Goal: Transaction & Acquisition: Book appointment/travel/reservation

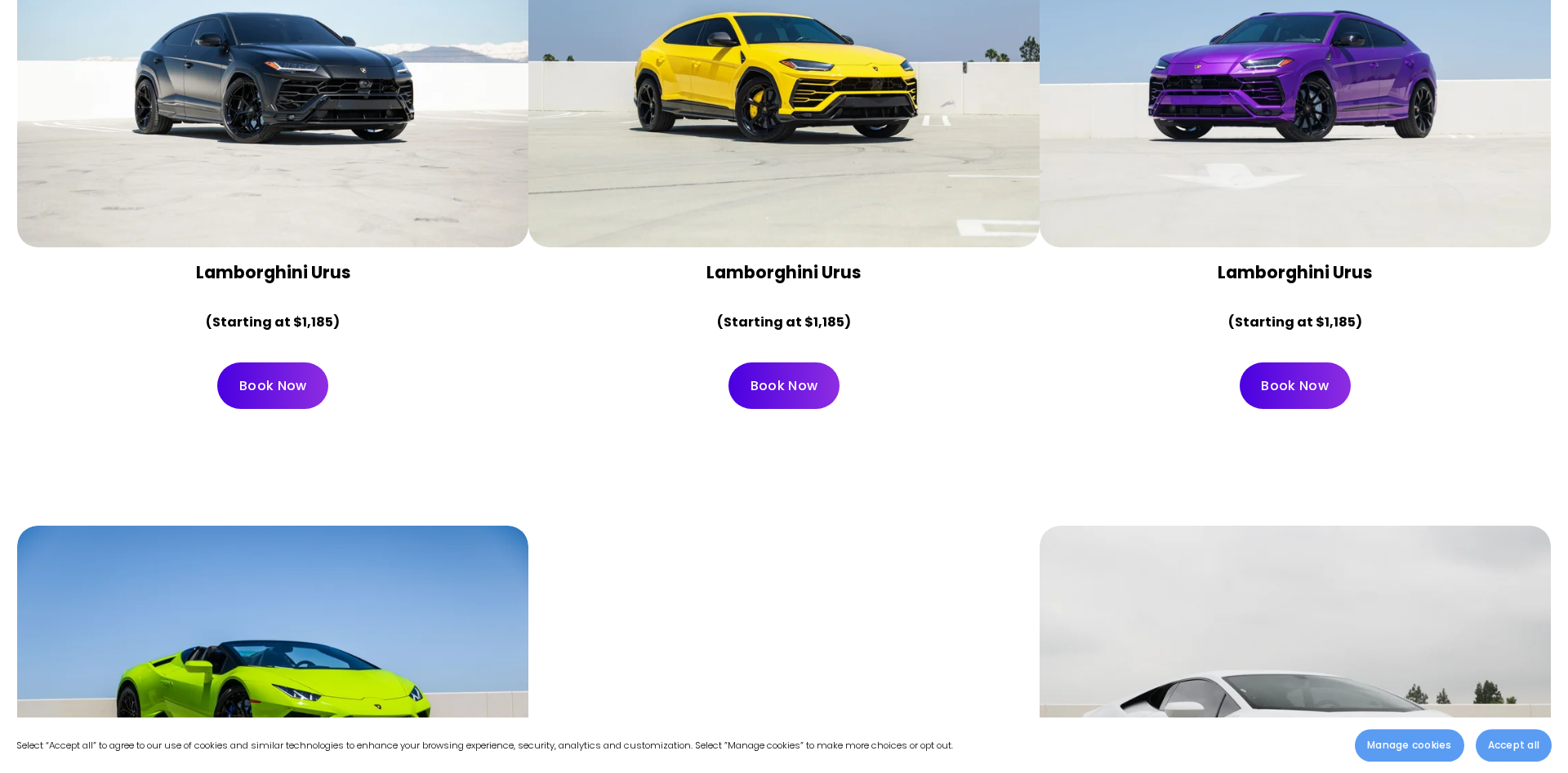
scroll to position [749, 0]
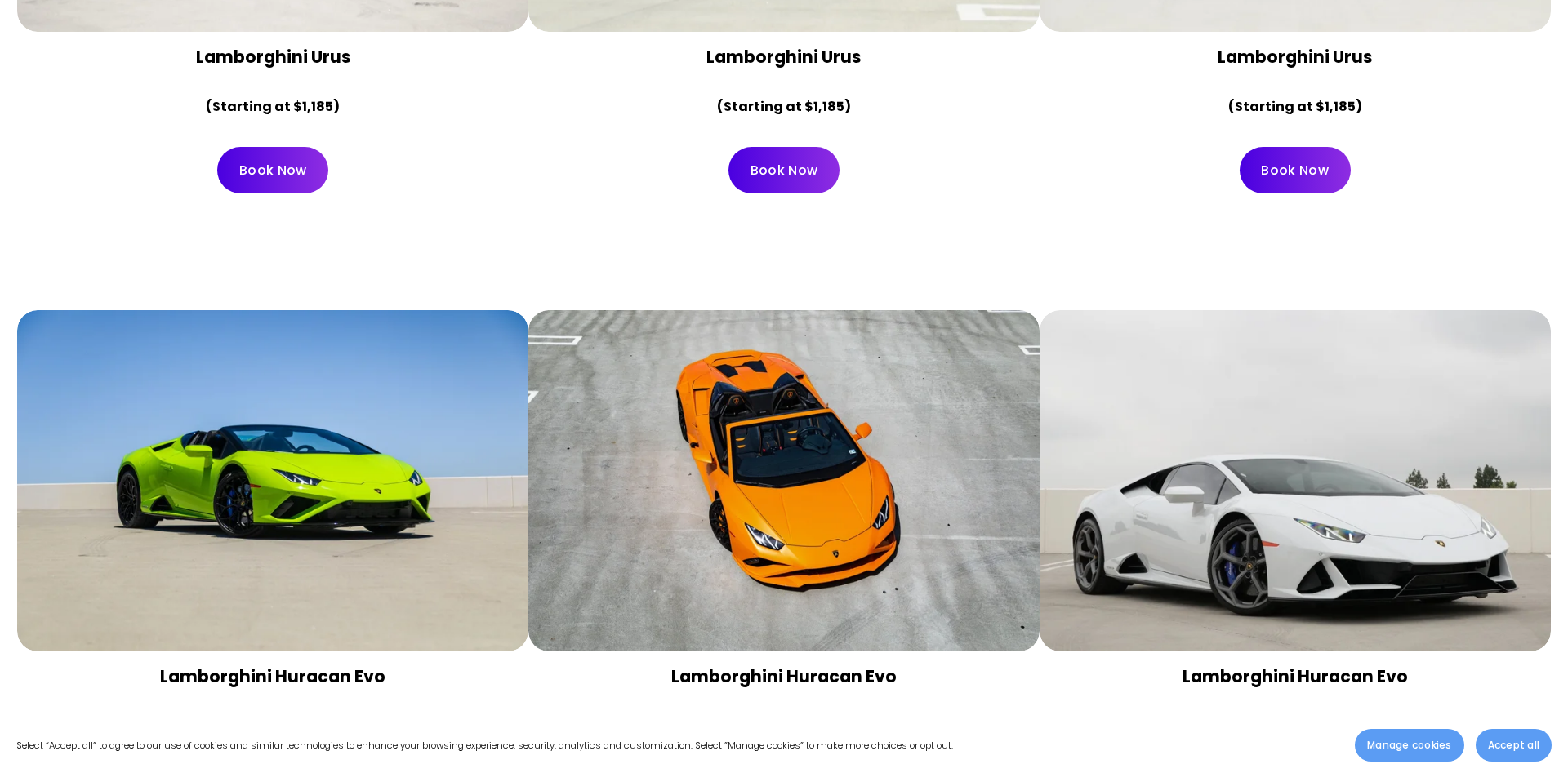
click at [1514, 740] on span "Accept all" at bounding box center [1513, 745] width 52 height 15
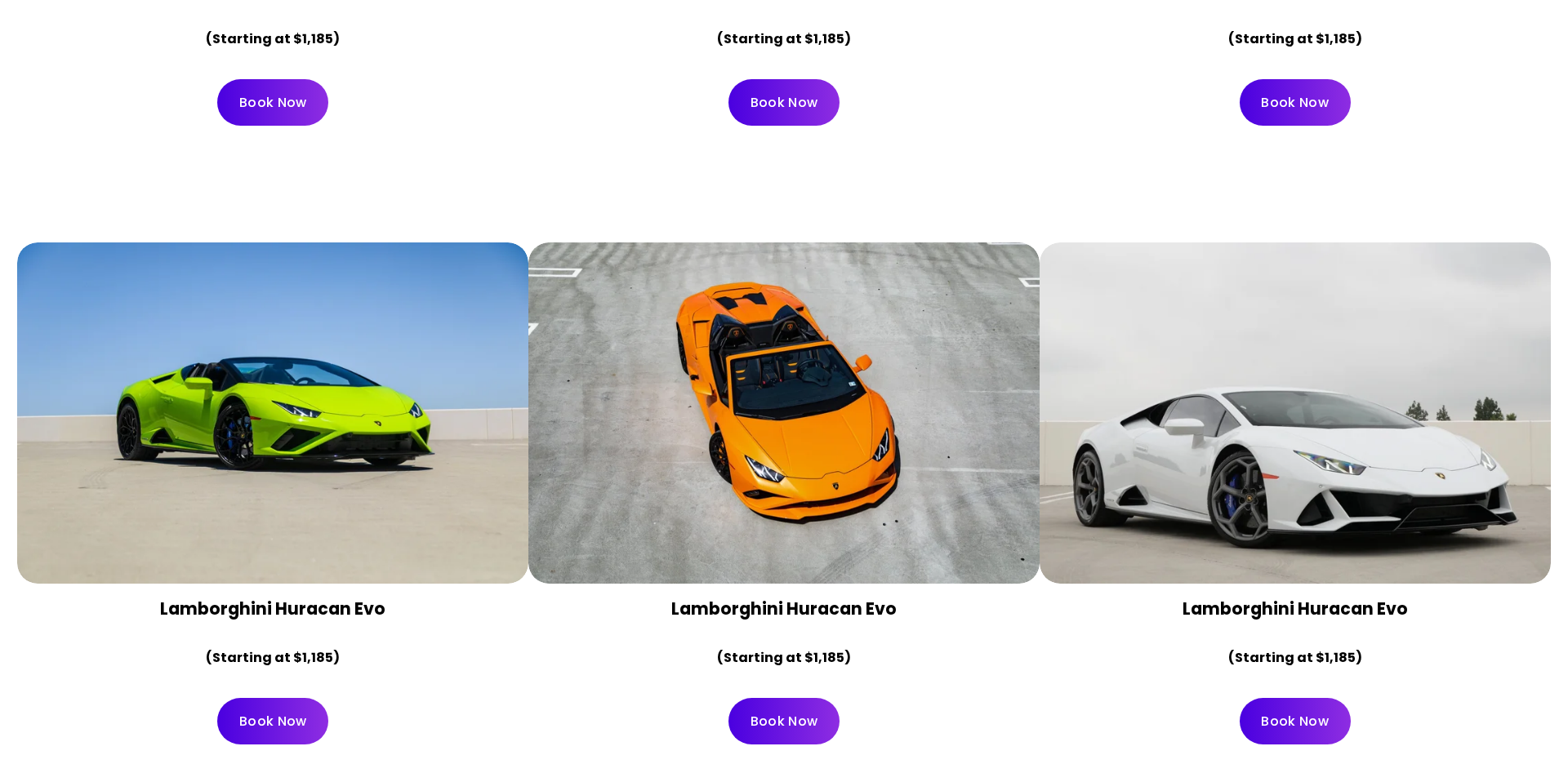
scroll to position [833, 0]
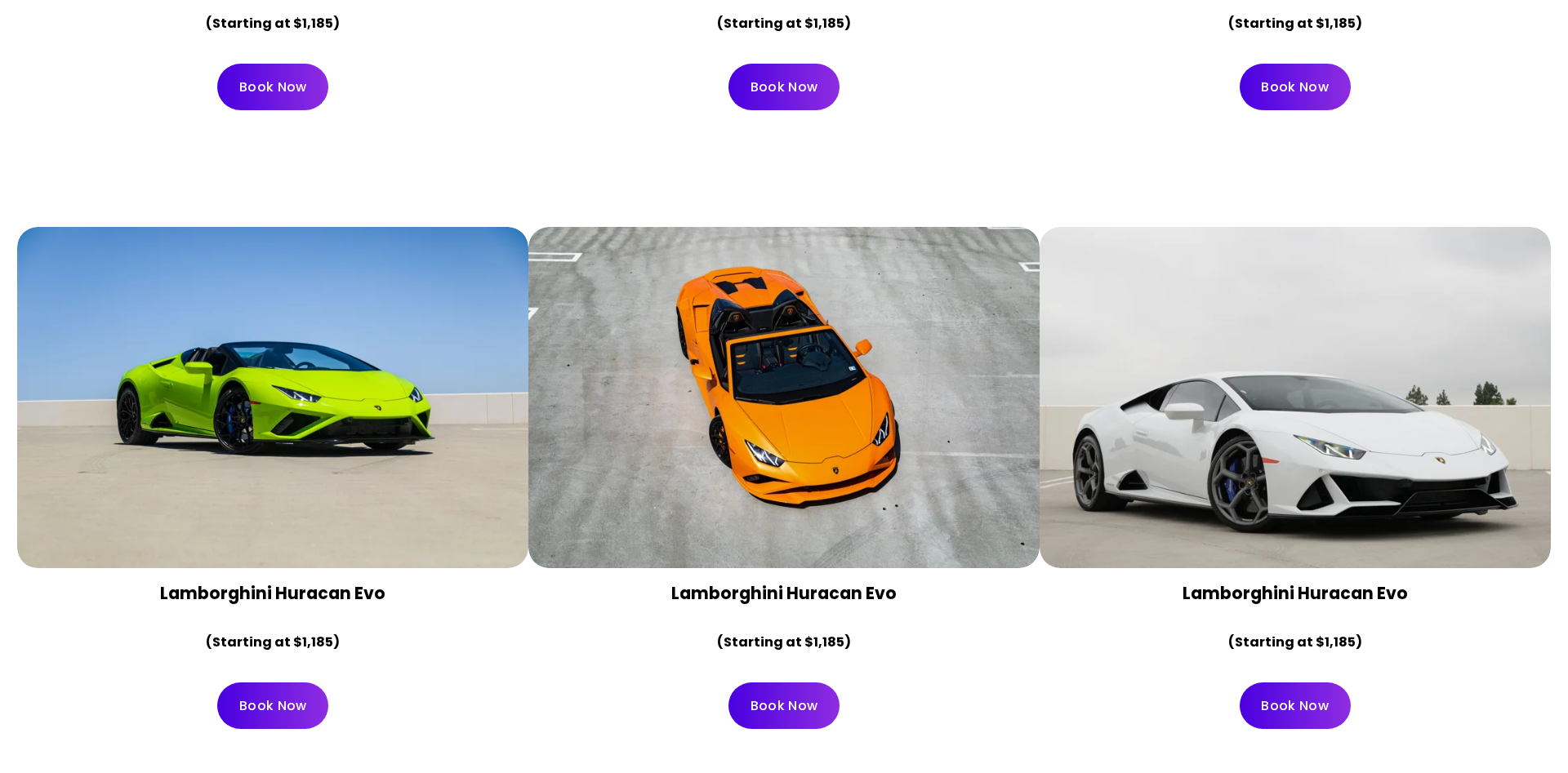
click at [312, 708] on link "Book Now" at bounding box center [273, 705] width 111 height 47
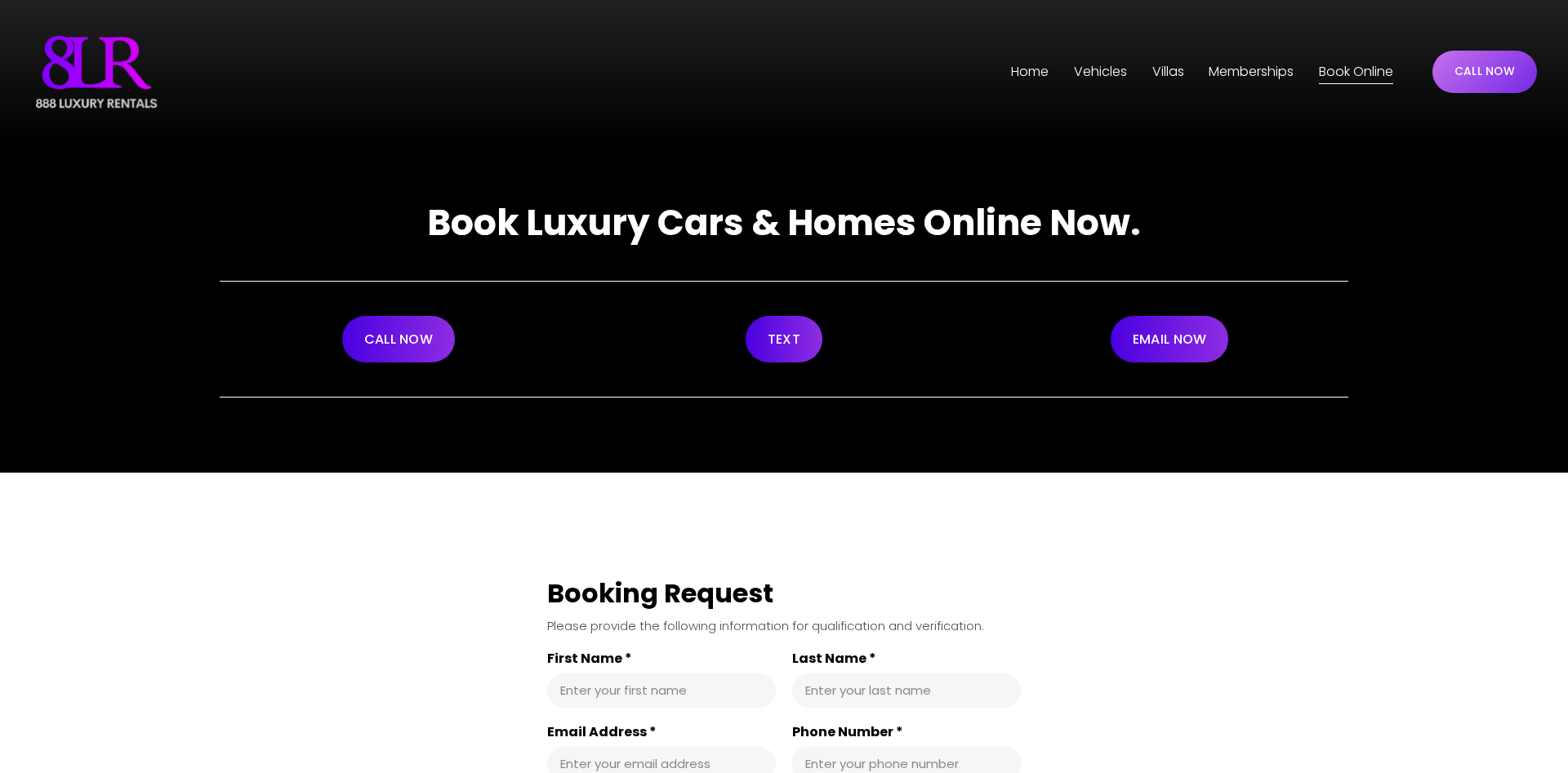
click at [1106, 75] on span "Vehicles" at bounding box center [1100, 72] width 53 height 24
click at [0, 0] on span "[GEOGRAPHIC_DATA]" at bounding box center [0, 0] width 0 height 0
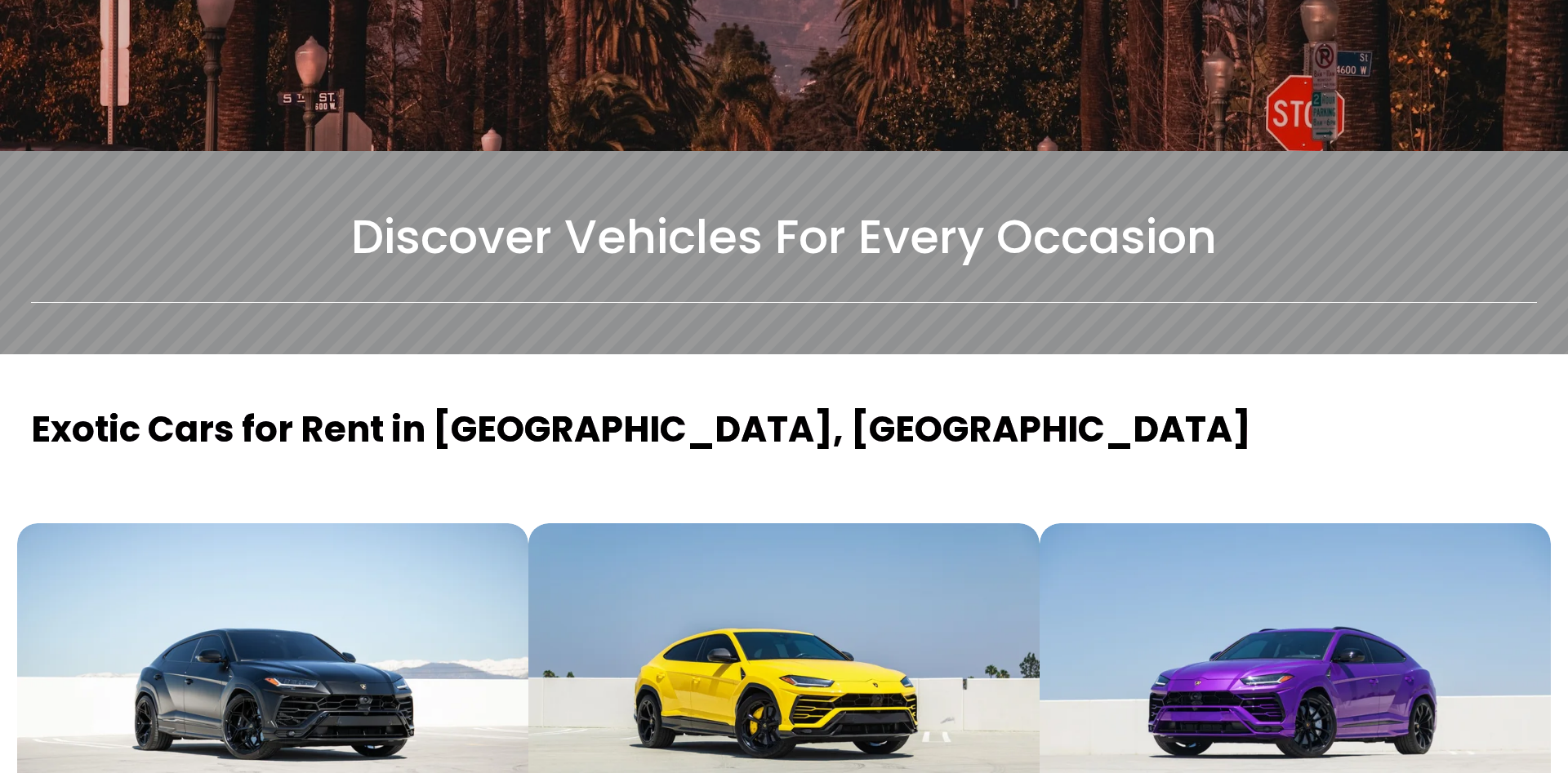
scroll to position [416, 0]
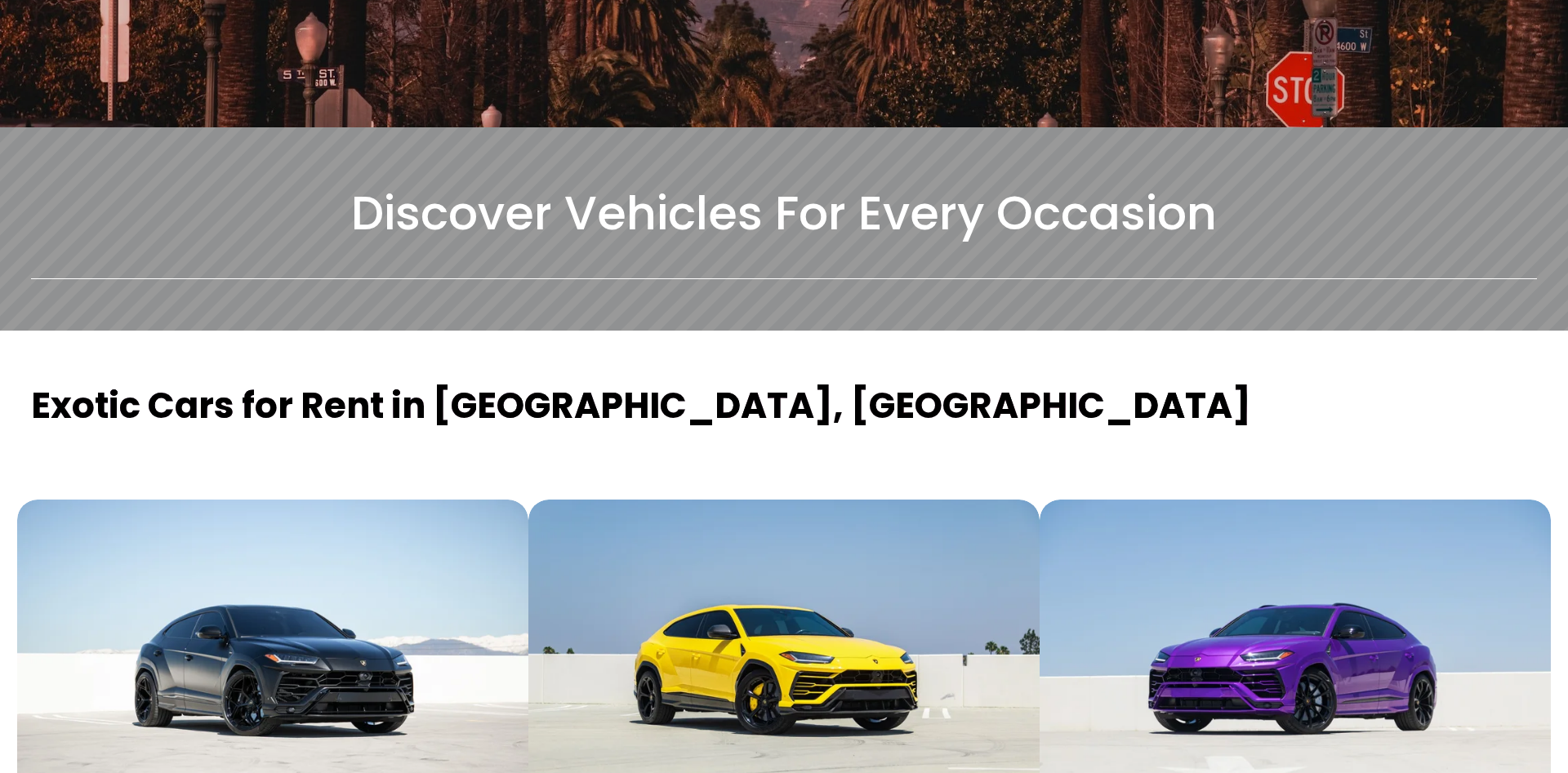
click at [1080, 444] on div at bounding box center [1295, 472] width 511 height 56
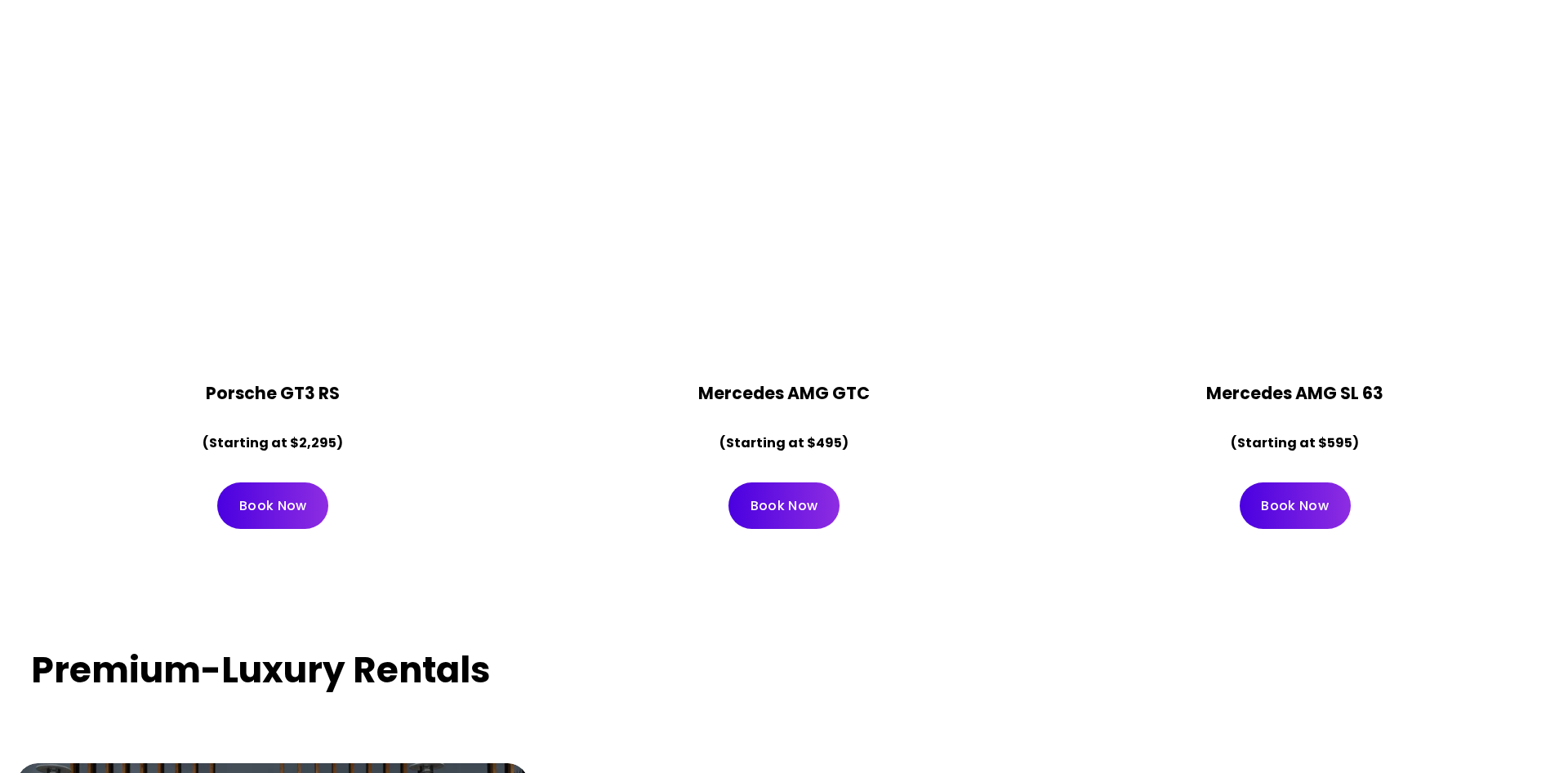
scroll to position [3330, 0]
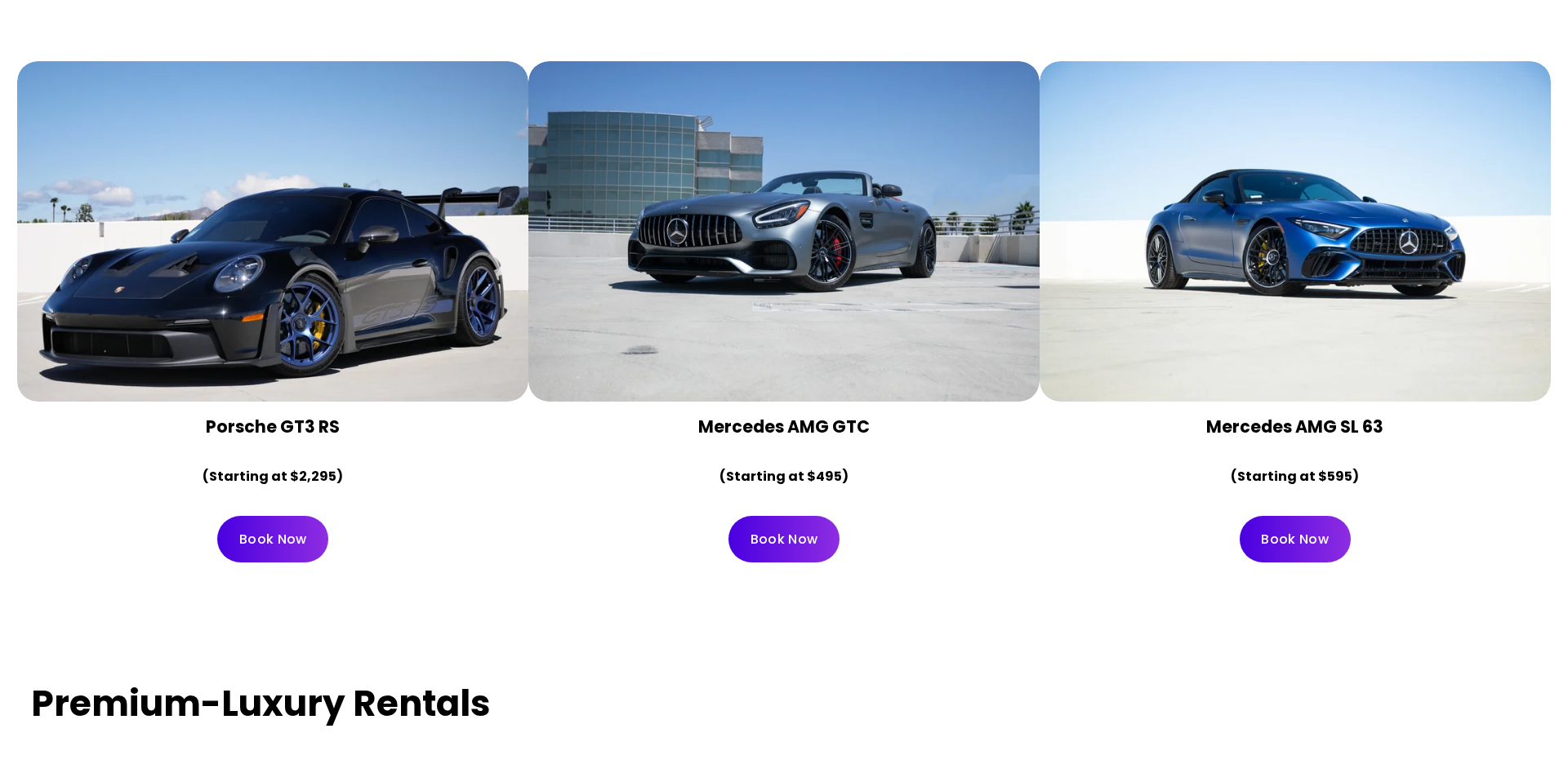
click at [145, 416] on div "Porsche GT3 RS (Starting at $2,295)" at bounding box center [273, 452] width 484 height 73
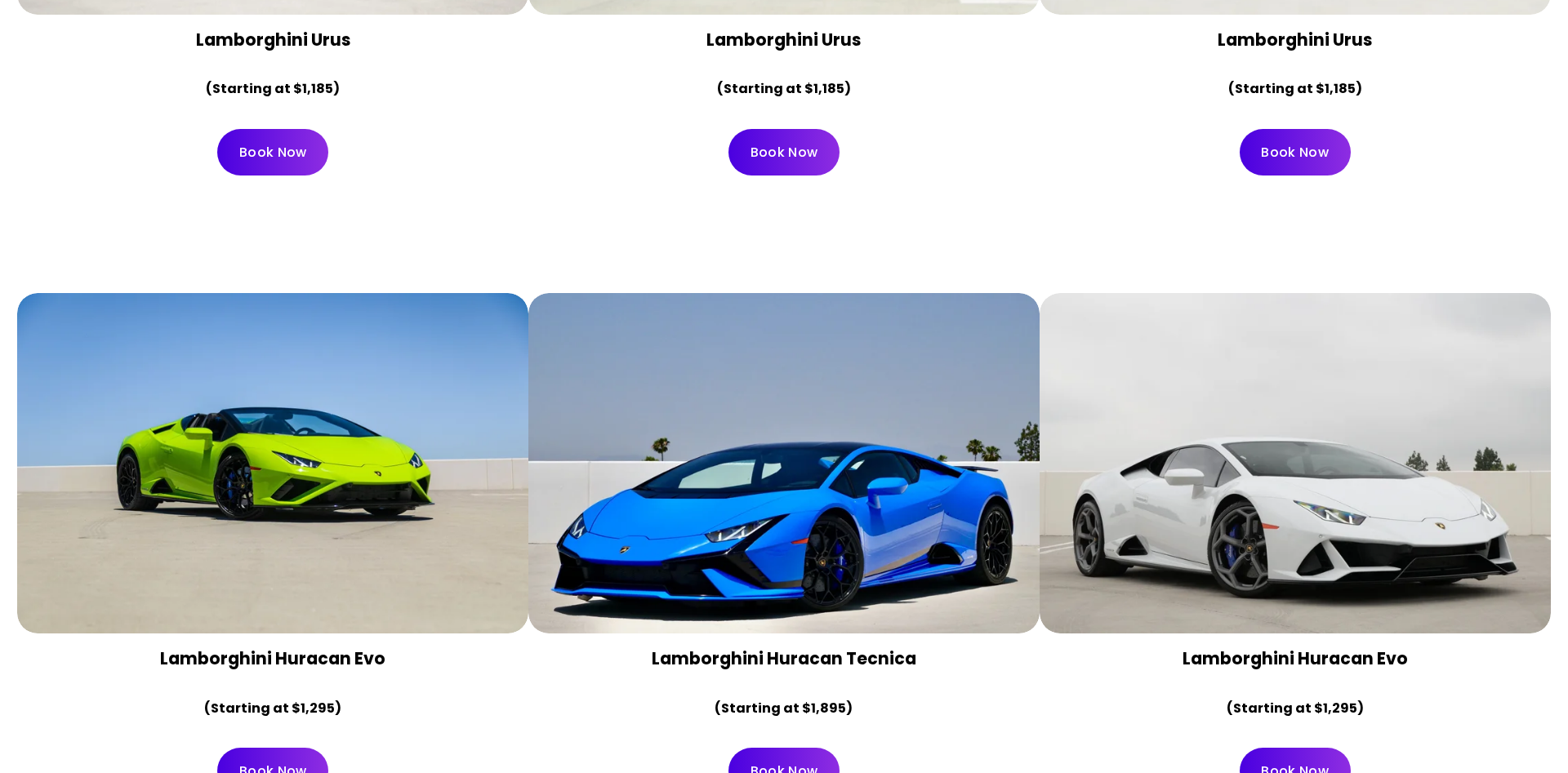
scroll to position [1258, 0]
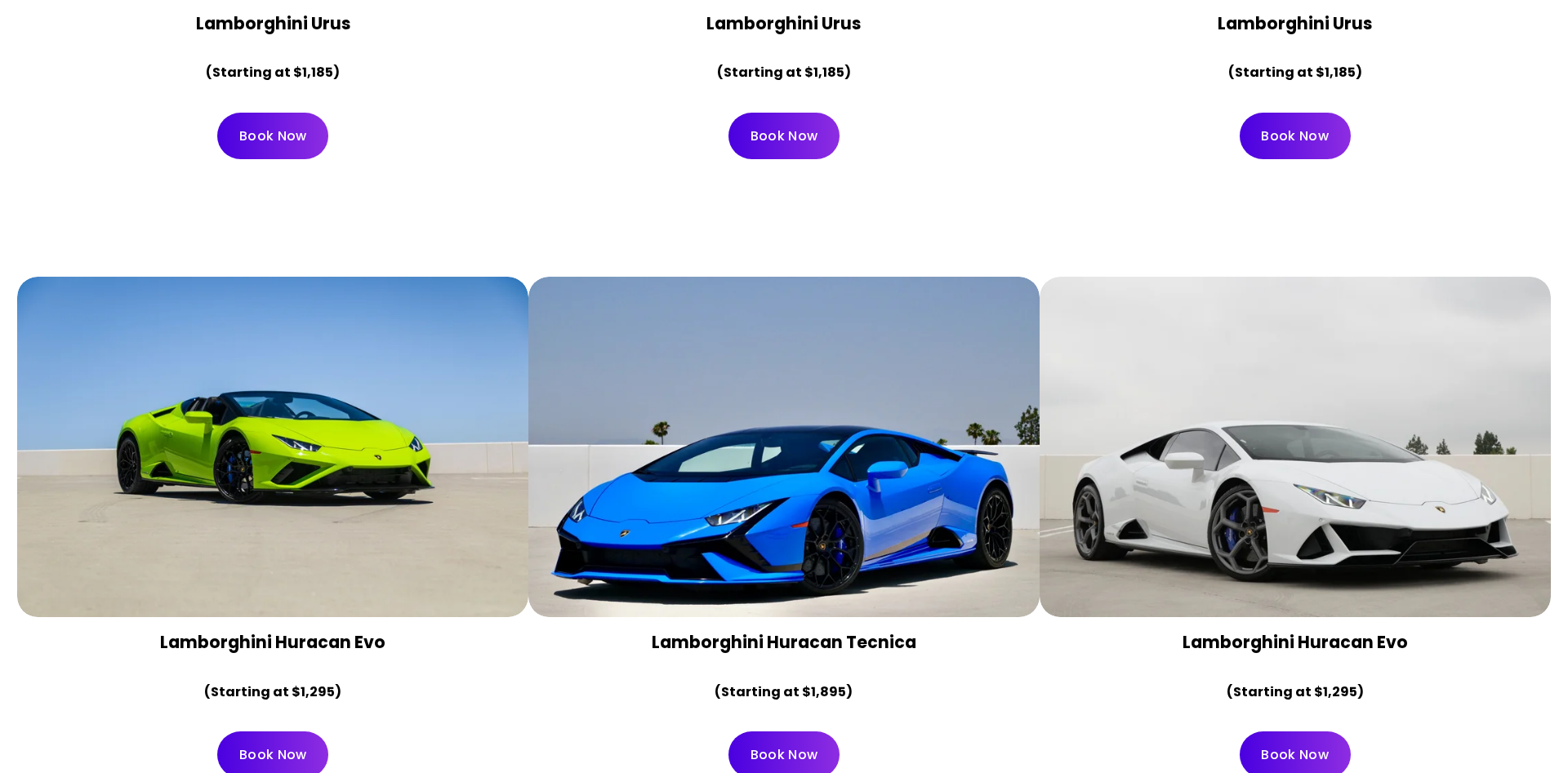
click at [285, 731] on link "Book Now" at bounding box center [273, 754] width 111 height 47
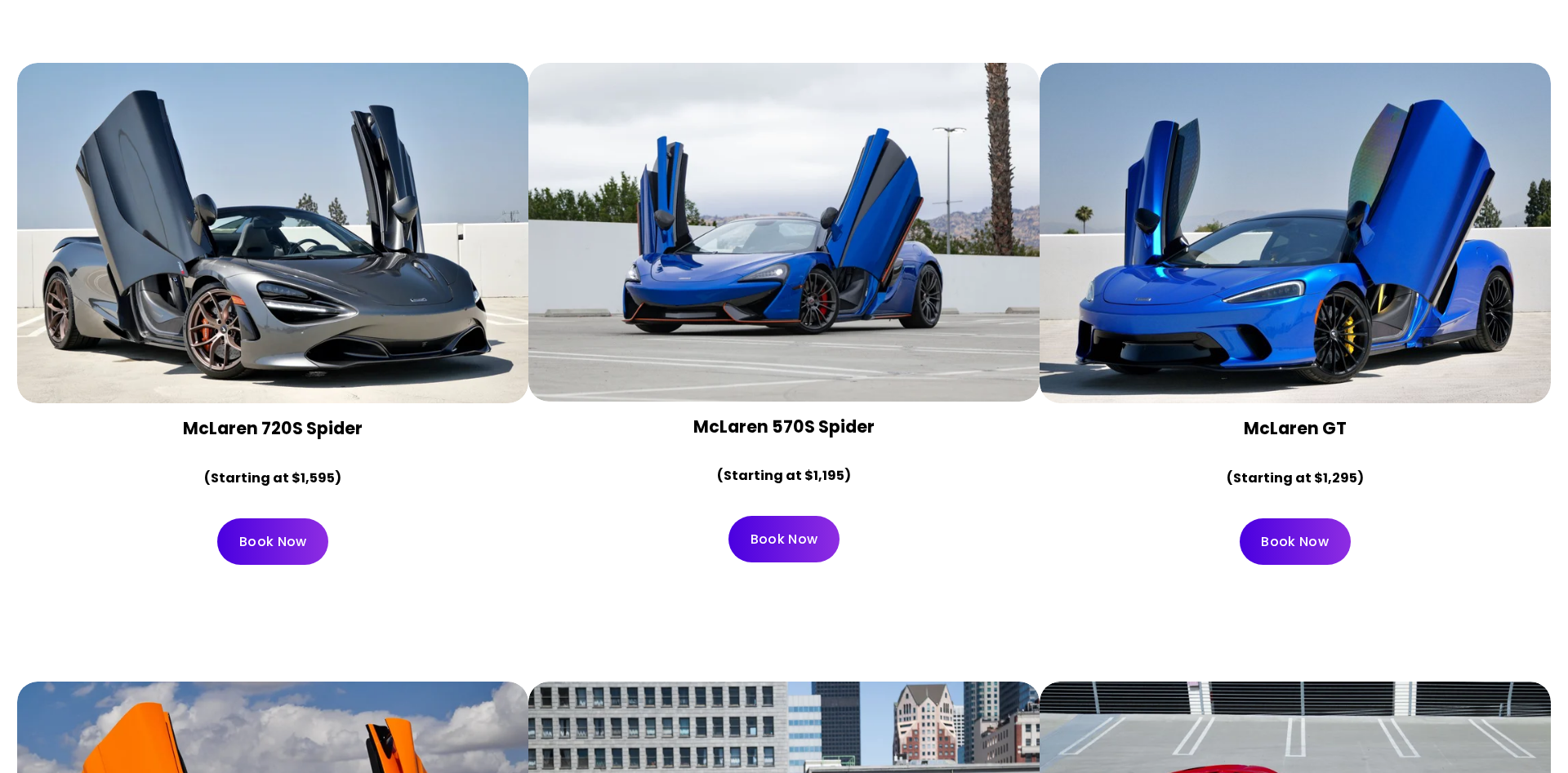
scroll to position [2590, 0]
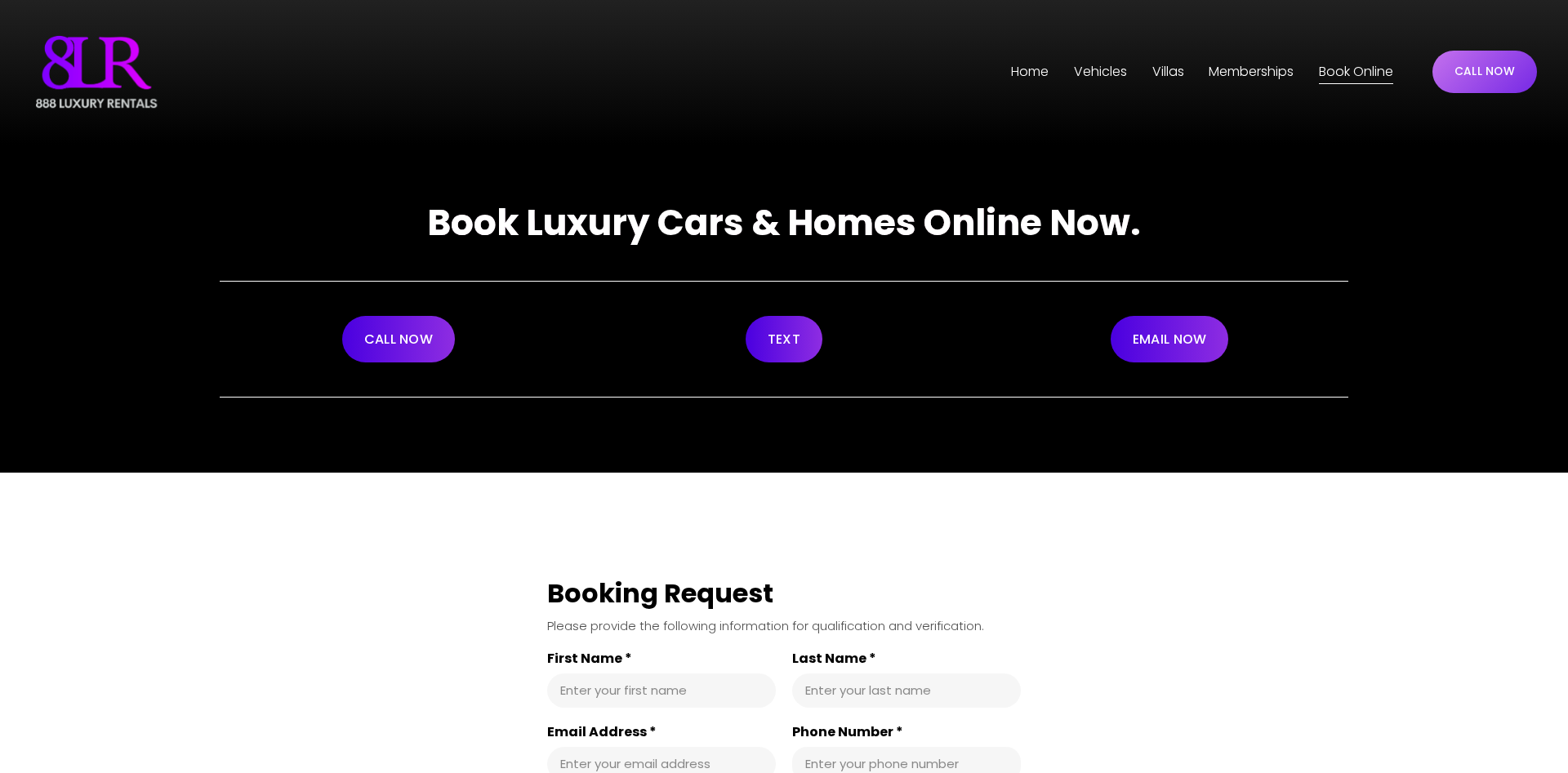
click at [1464, 67] on link "CALL NOW" at bounding box center [1485, 72] width 105 height 43
